Goal: Book appointment/travel/reservation

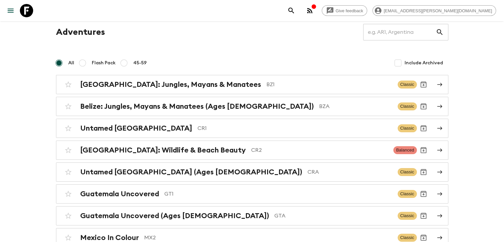
scroll to position [33, 0]
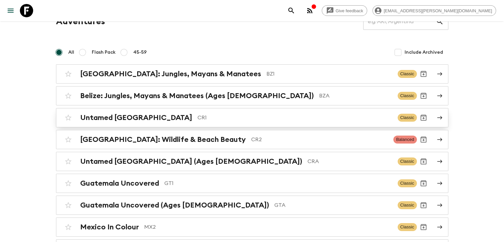
click at [134, 121] on h2 "Untamed [GEOGRAPHIC_DATA]" at bounding box center [136, 117] width 112 height 9
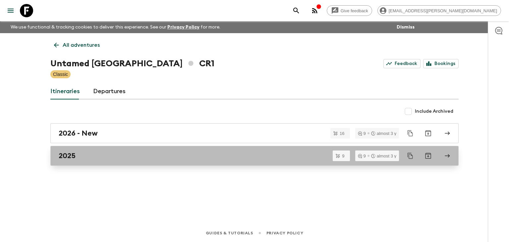
click at [75, 154] on div "2025" at bounding box center [248, 155] width 379 height 9
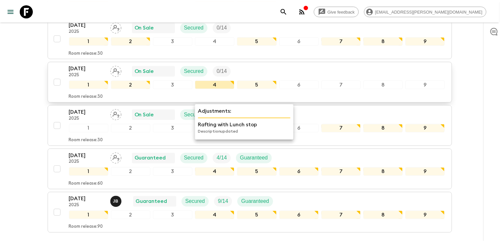
scroll to position [315, 0]
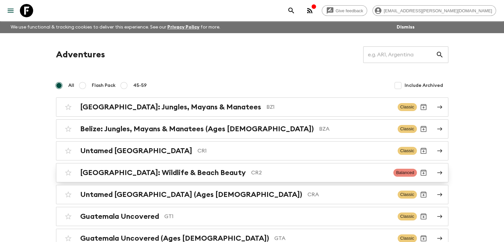
click at [181, 173] on h2 "[GEOGRAPHIC_DATA]: Wildlife & Beach Beauty" at bounding box center [163, 172] width 166 height 9
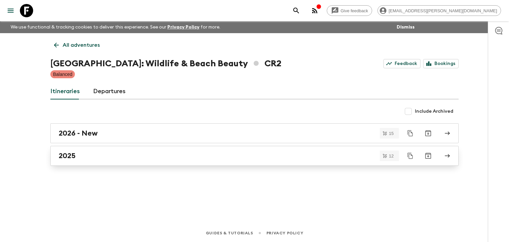
click at [72, 157] on h2 "2025" at bounding box center [67, 155] width 17 height 9
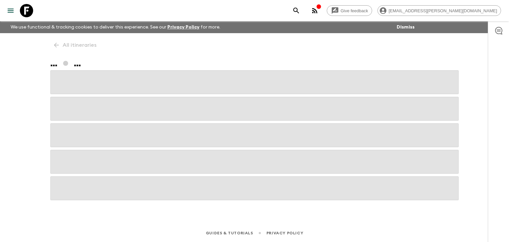
click at [73, 158] on span at bounding box center [254, 162] width 408 height 24
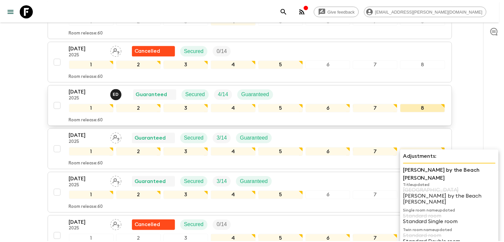
scroll to position [232, 0]
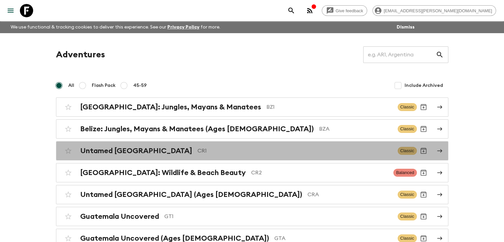
click at [148, 152] on h2 "Untamed [GEOGRAPHIC_DATA]" at bounding box center [136, 150] width 112 height 9
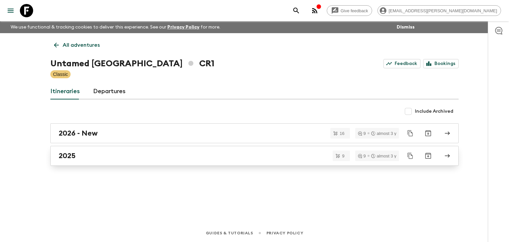
click at [96, 157] on div "2025" at bounding box center [248, 155] width 379 height 9
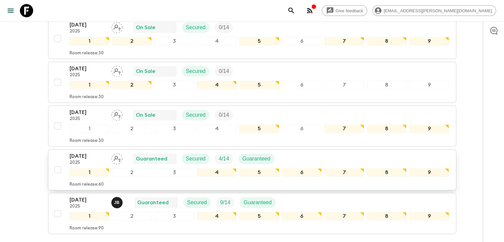
scroll to position [331, 0]
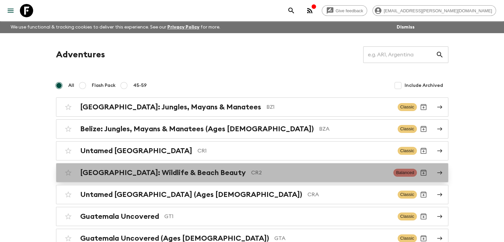
click at [176, 174] on h2 "[GEOGRAPHIC_DATA]: Wildlife & Beach Beauty" at bounding box center [163, 172] width 166 height 9
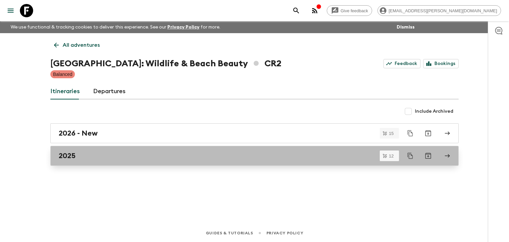
click at [94, 151] on div "2025" at bounding box center [248, 155] width 379 height 9
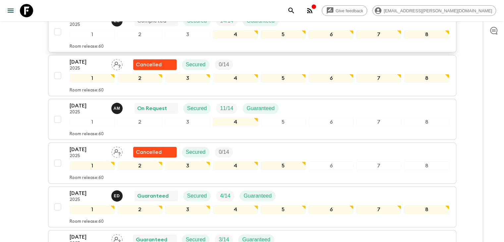
scroll to position [99, 0]
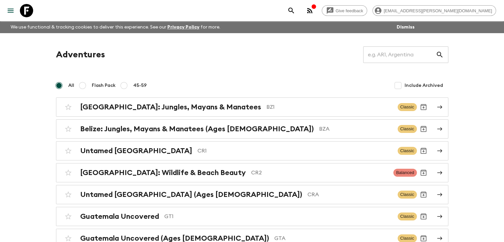
click at [146, 152] on h2 "Untamed [GEOGRAPHIC_DATA]" at bounding box center [136, 150] width 112 height 9
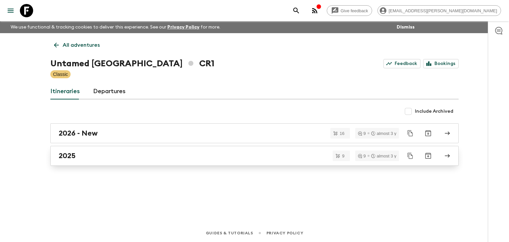
click at [69, 154] on h2 "2025" at bounding box center [67, 155] width 17 height 9
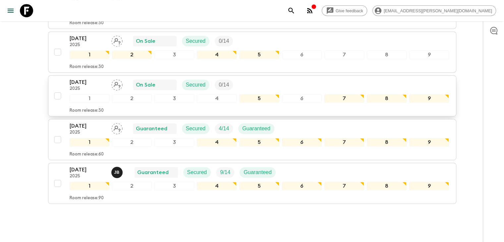
scroll to position [331, 0]
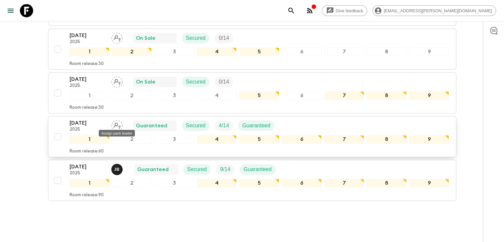
click at [117, 122] on icon "Assign pack leader" at bounding box center [116, 125] width 11 height 11
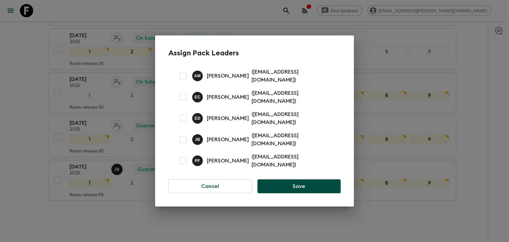
click at [183, 137] on input "checkbox" at bounding box center [182, 139] width 13 height 13
checkbox input "true"
click at [301, 180] on button "Save" at bounding box center [298, 186] width 83 height 14
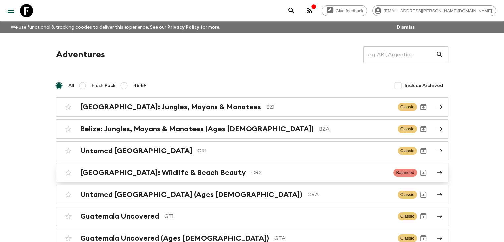
click at [251, 175] on p "CR2" at bounding box center [319, 173] width 137 height 8
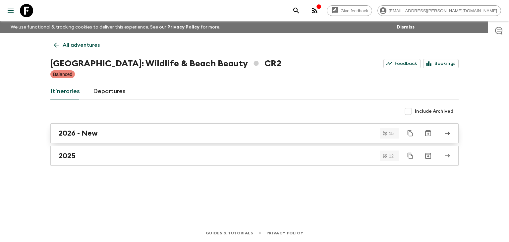
click at [75, 134] on h2 "2026 - New" at bounding box center [78, 133] width 39 height 9
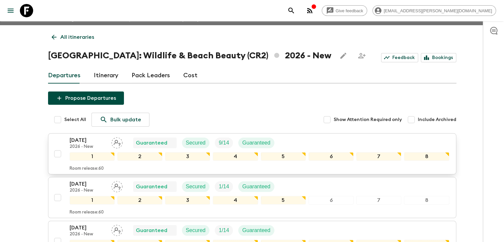
scroll to position [33, 0]
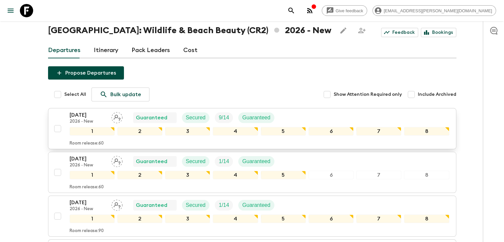
click at [89, 114] on p "[DATE]" at bounding box center [88, 115] width 36 height 8
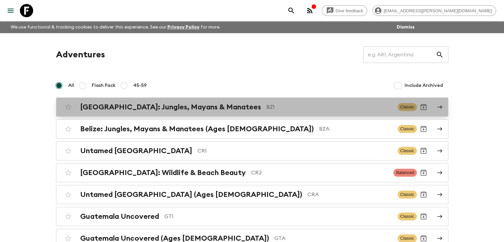
click at [117, 107] on h2 "[GEOGRAPHIC_DATA]: Jungles, Mayans & Manatees" at bounding box center [170, 107] width 181 height 9
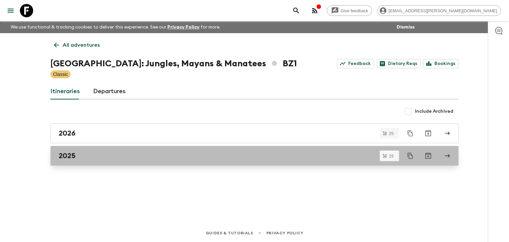
click at [73, 157] on h2 "2025" at bounding box center [67, 155] width 17 height 9
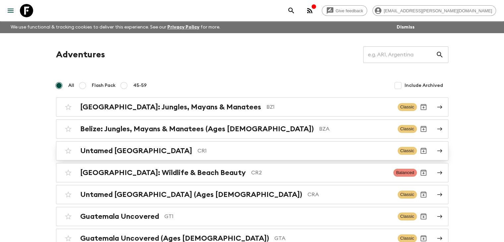
click at [197, 150] on p "CR1" at bounding box center [294, 151] width 195 height 8
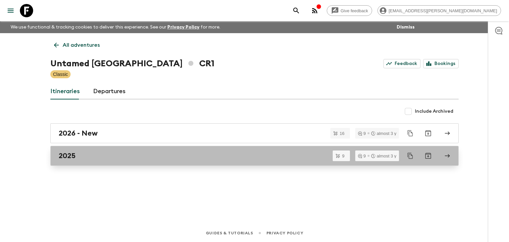
click at [77, 157] on div "2025" at bounding box center [248, 155] width 379 height 9
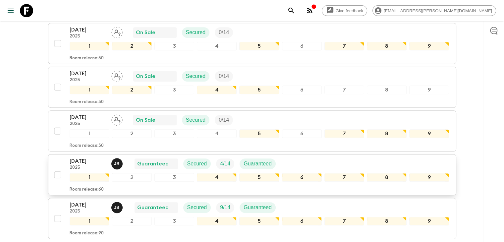
scroll to position [348, 0]
